Goal: Information Seeking & Learning: Check status

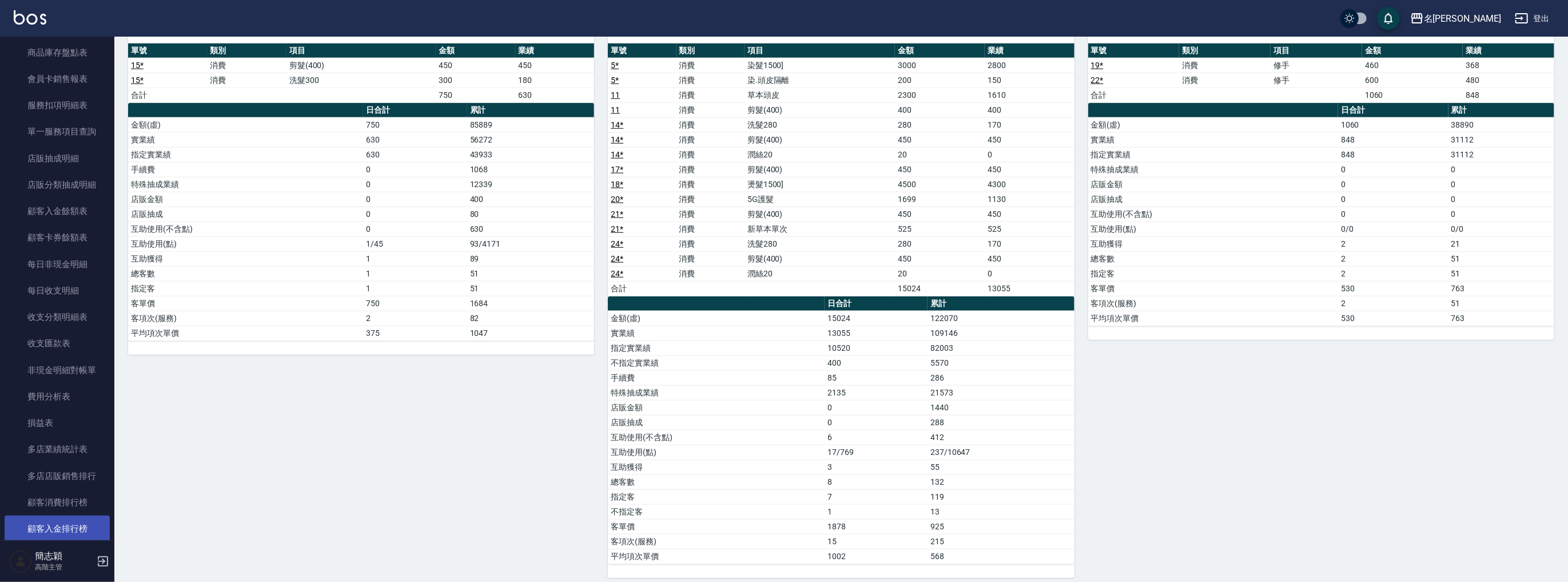
scroll to position [897, 0]
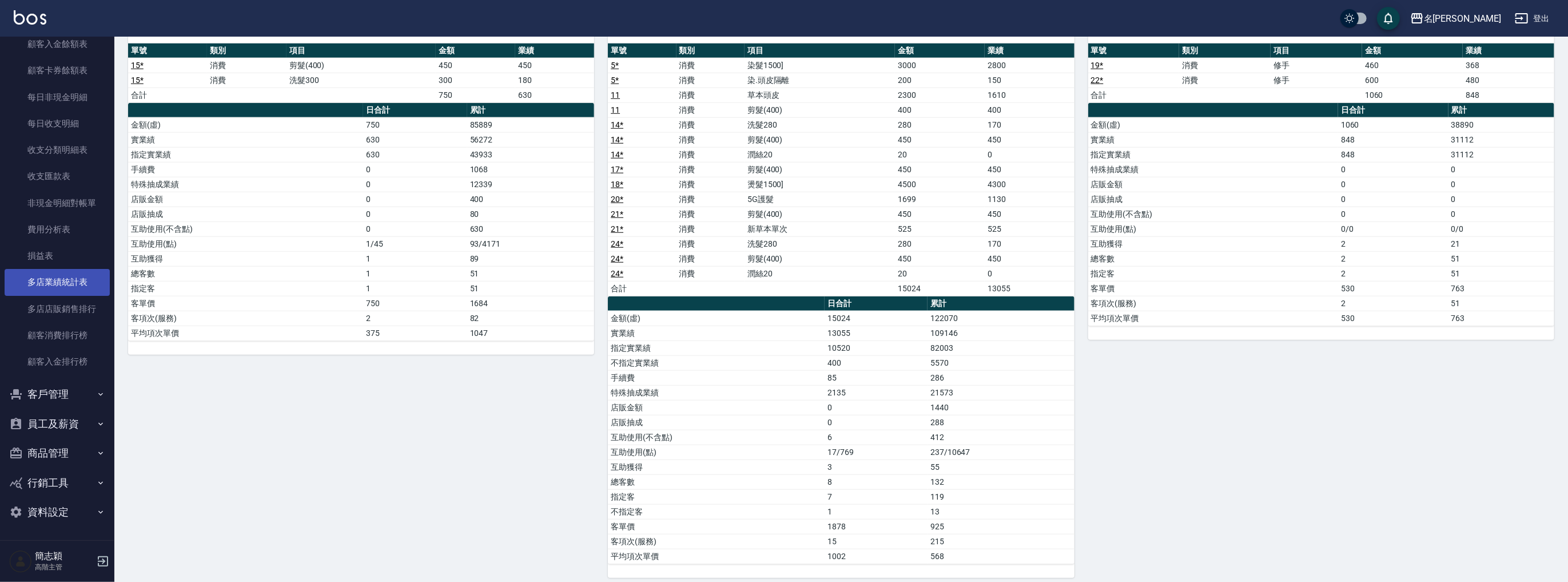
click at [66, 279] on link "多店業績統計表" at bounding box center [57, 282] width 105 height 27
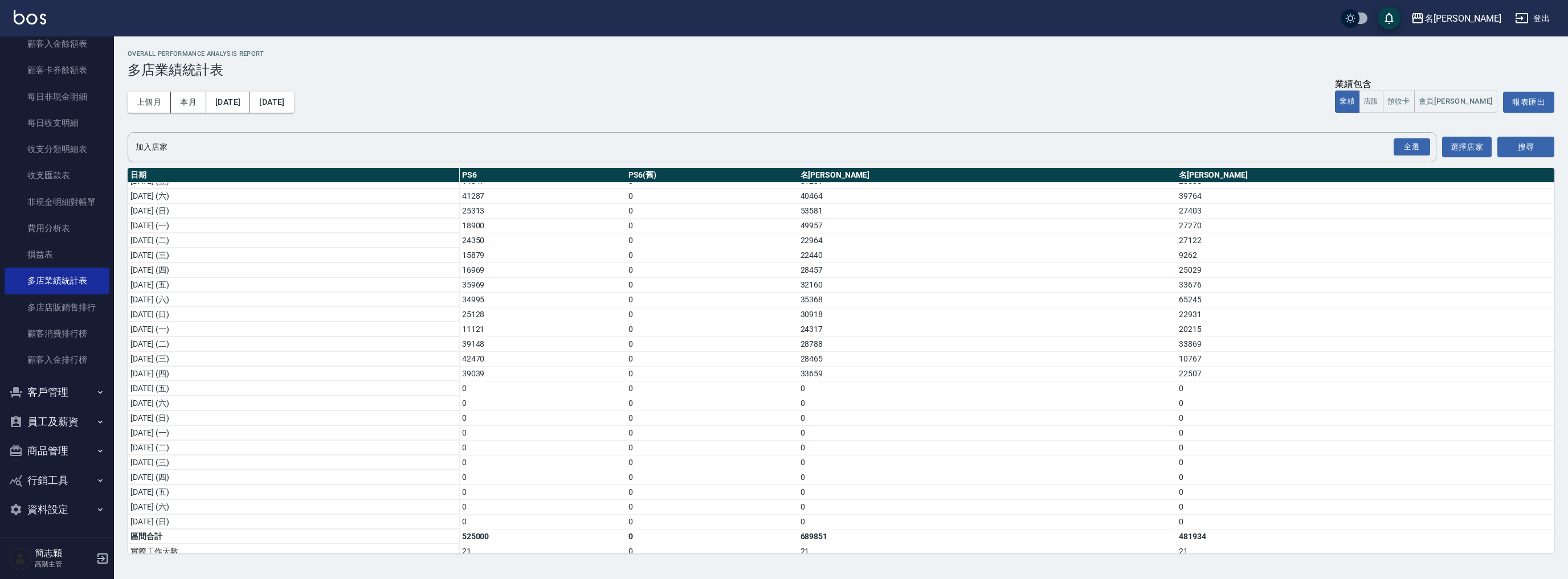
scroll to position [150, 0]
click at [1477, 18] on div "名[PERSON_NAME]" at bounding box center [1462, 18] width 77 height 14
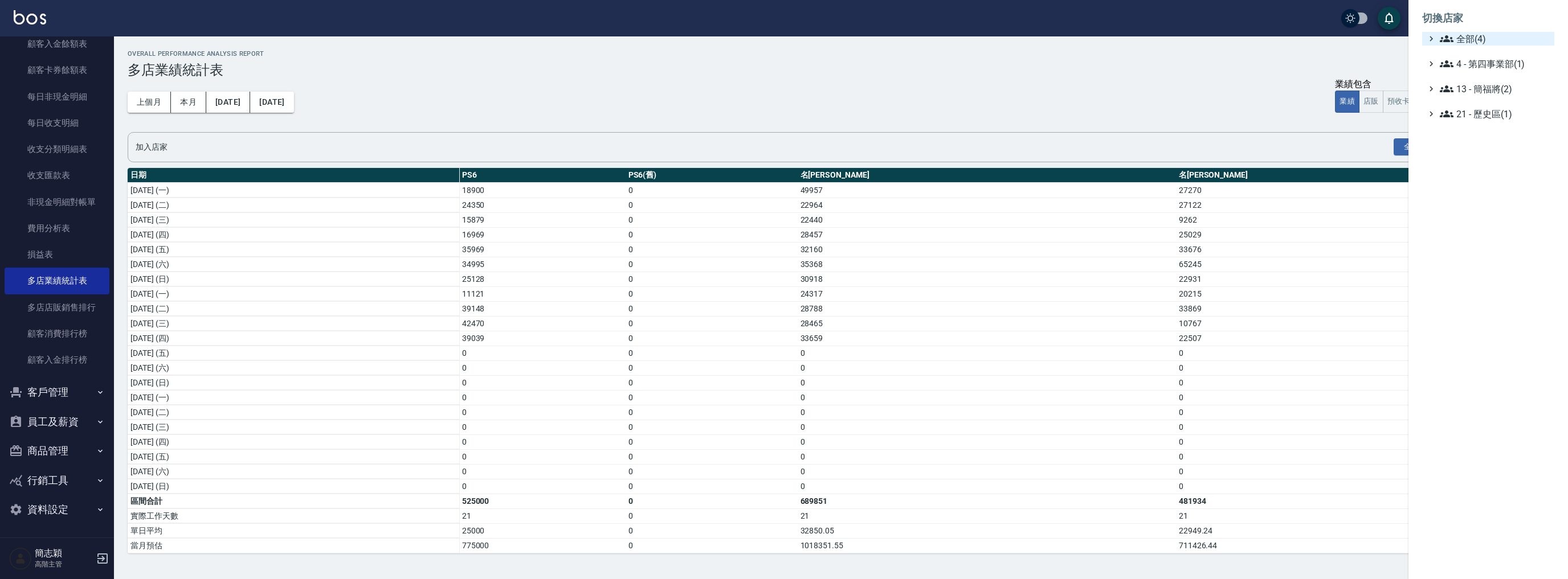
click at [1471, 35] on span "全部(4)" at bounding box center [1495, 38] width 110 height 13
click at [1472, 50] on span "PS6" at bounding box center [1494, 52] width 111 height 13
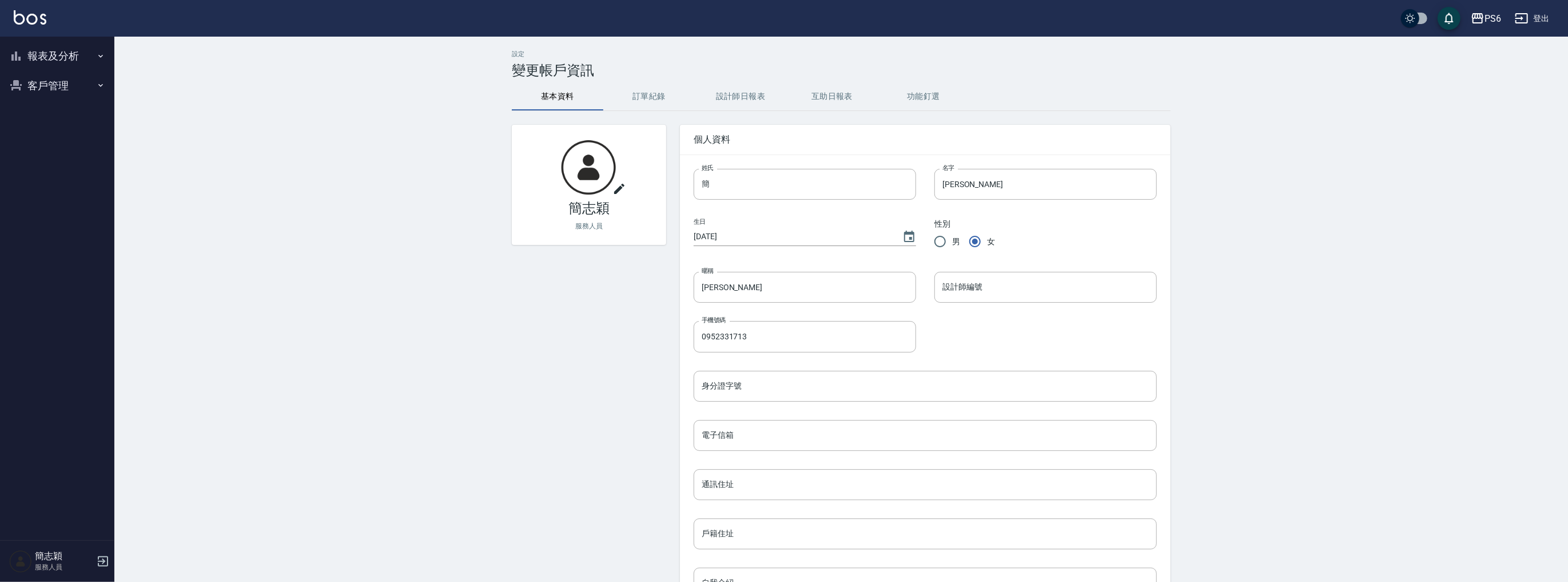
click at [59, 58] on button "報表及分析" at bounding box center [57, 56] width 105 height 30
click at [66, 247] on link "設計師日報表" at bounding box center [57, 247] width 105 height 27
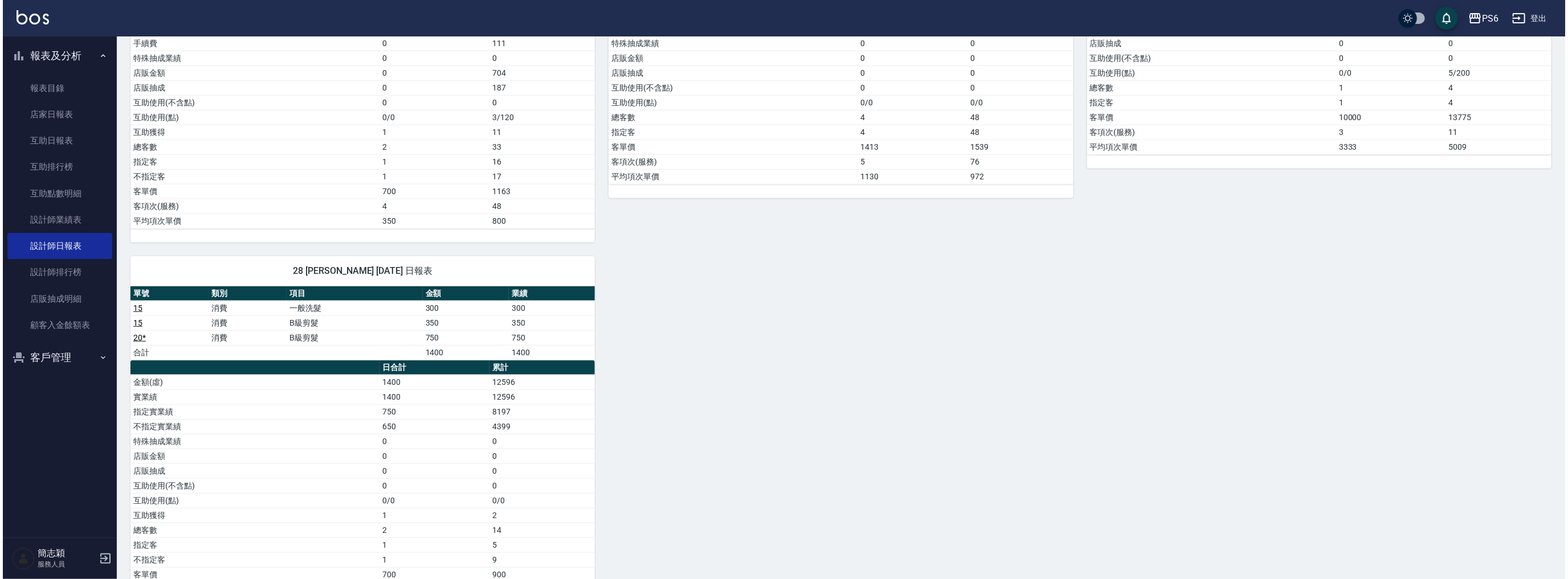
scroll to position [850, 0]
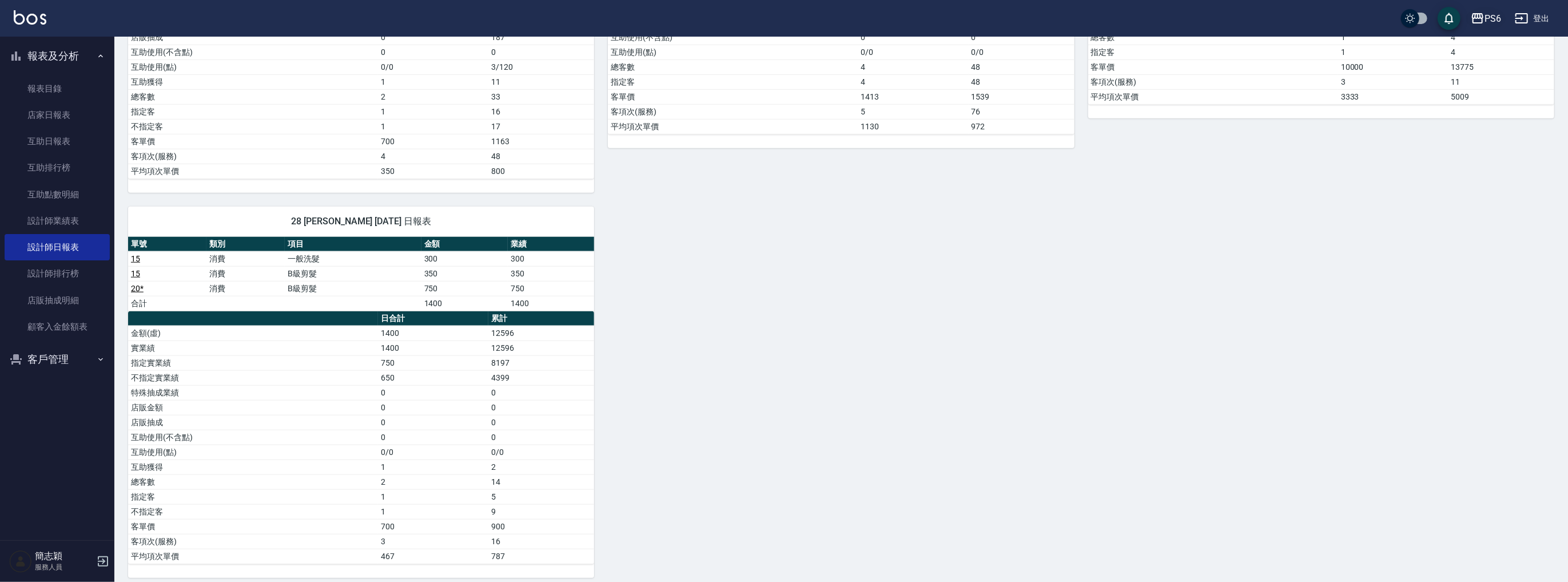
click at [1487, 14] on div "PS6" at bounding box center [1493, 18] width 17 height 14
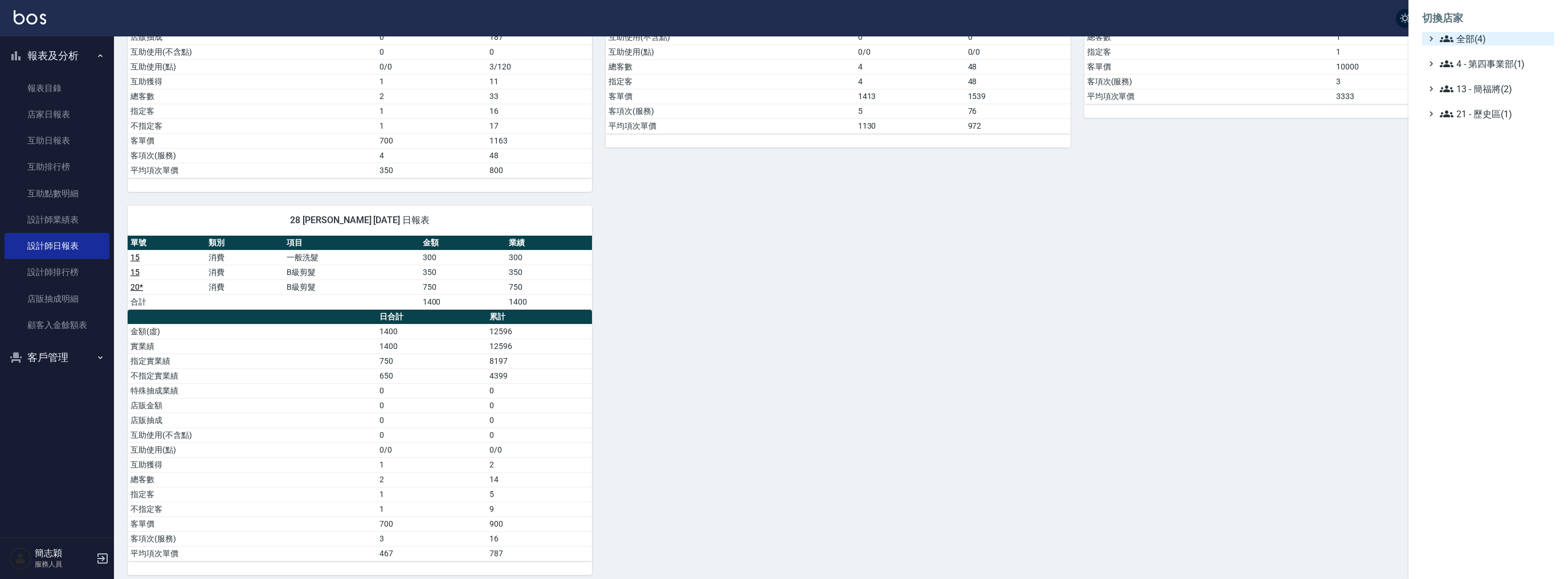
click at [1464, 40] on span "全部(4)" at bounding box center [1495, 38] width 110 height 13
click at [1469, 111] on span "名[PERSON_NAME]" at bounding box center [1494, 110] width 111 height 13
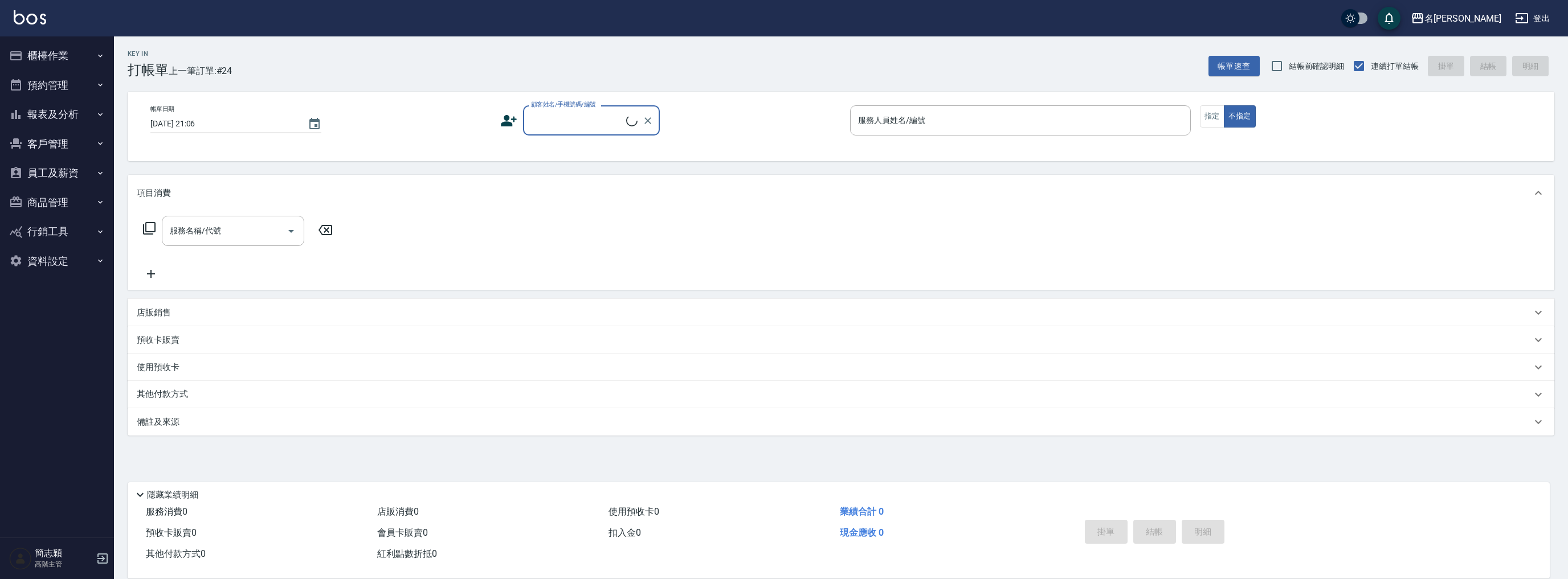
click at [65, 114] on button "報表及分析" at bounding box center [57, 115] width 105 height 30
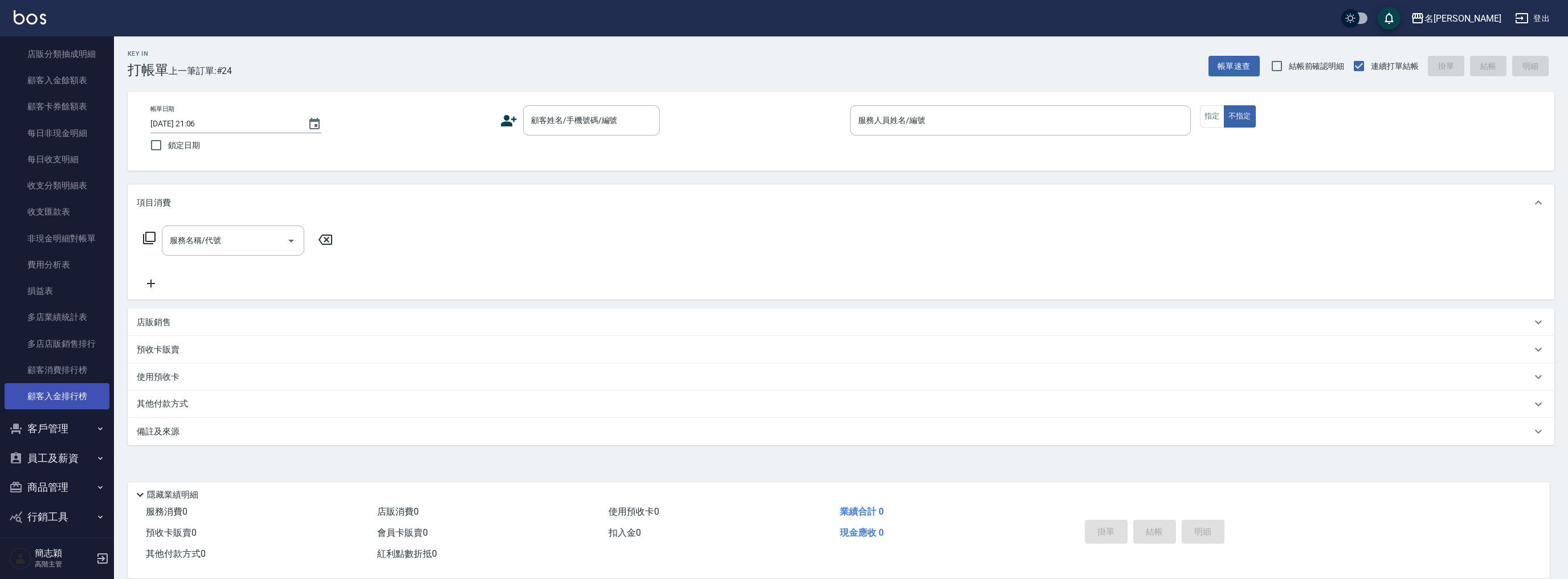
scroll to position [892, 0]
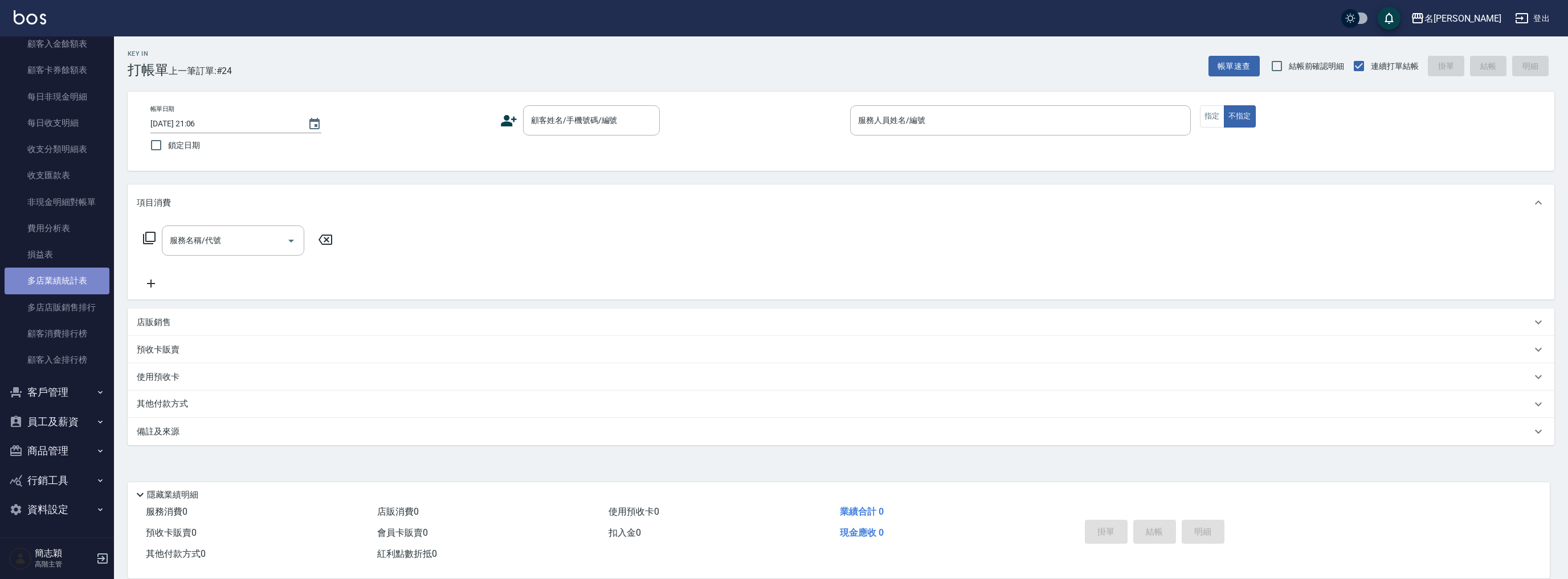
click at [62, 276] on link "多店業績統計表" at bounding box center [57, 281] width 105 height 27
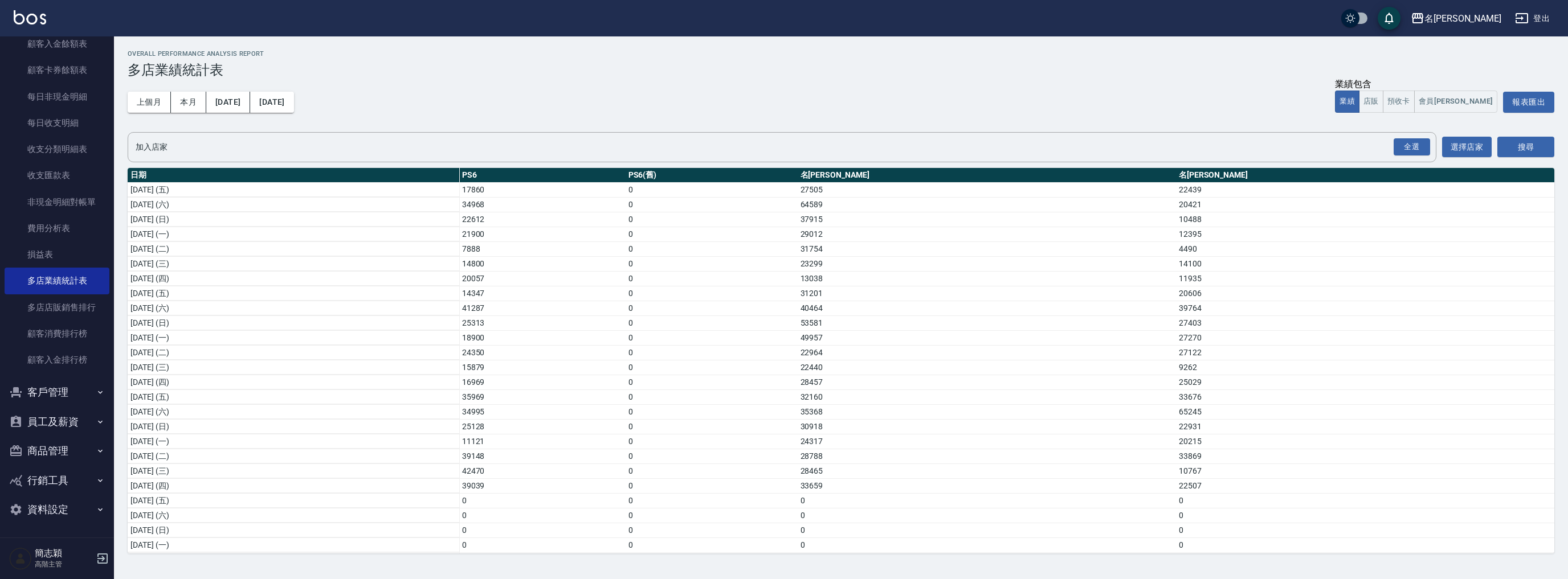
scroll to position [150, 0]
